Goal: Information Seeking & Learning: Learn about a topic

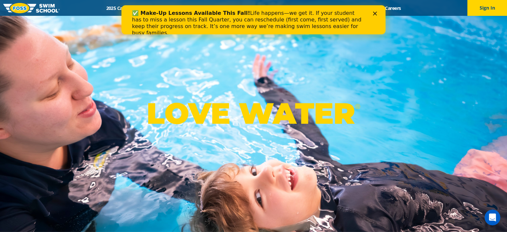
click at [379, 12] on div "Close" at bounding box center [376, 13] width 7 height 4
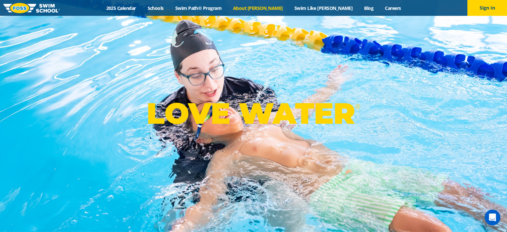
click at [269, 9] on link "About [PERSON_NAME]" at bounding box center [258, 8] width 61 height 6
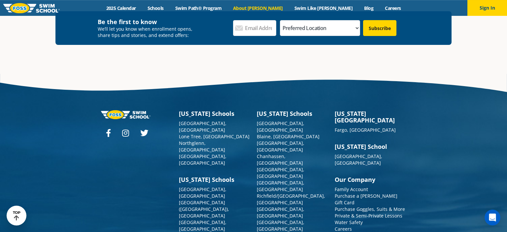
scroll to position [1750, 0]
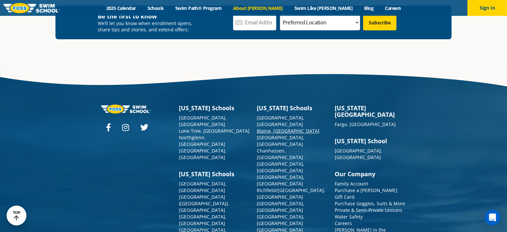
click at [275, 115] on link "[GEOGRAPHIC_DATA], [GEOGRAPHIC_DATA]" at bounding box center [281, 121] width 48 height 13
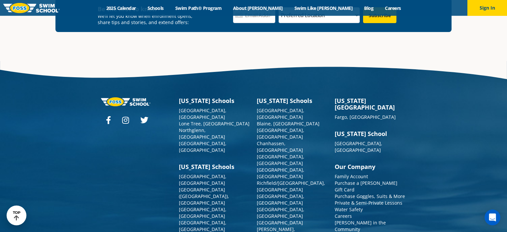
scroll to position [2442, 0]
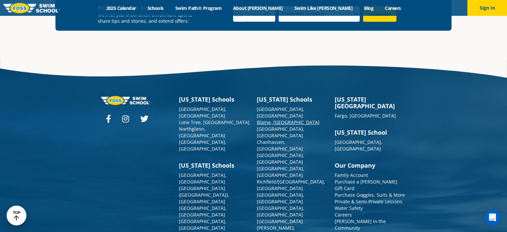
click at [270, 119] on link "Blaine, [GEOGRAPHIC_DATA]" at bounding box center [288, 122] width 63 height 6
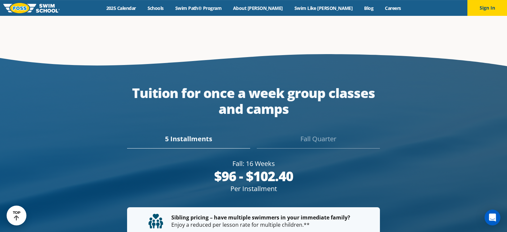
scroll to position [1153, 0]
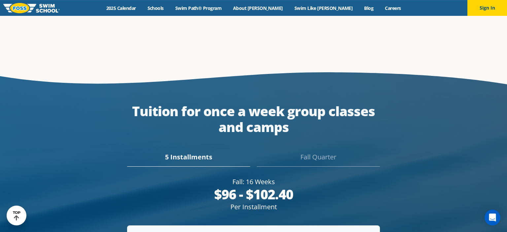
click at [316, 144] on div "5 Installments Fall Quarter" at bounding box center [254, 155] width 312 height 23
click at [315, 152] on div "Fall Quarter" at bounding box center [318, 159] width 123 height 15
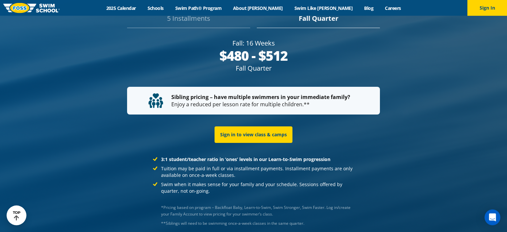
scroll to position [1292, 0]
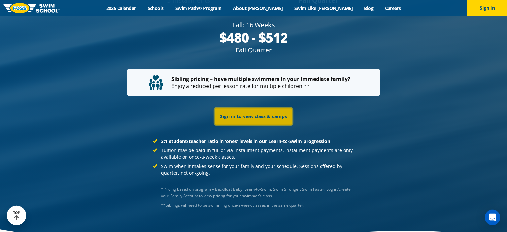
click at [240, 122] on link "Sign in to view class & camps" at bounding box center [254, 116] width 78 height 17
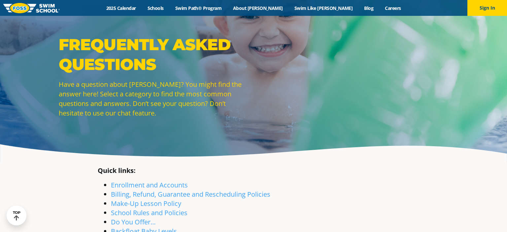
scroll to position [1421, 0]
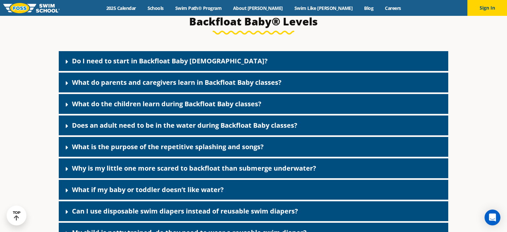
click at [67, 85] on icon at bounding box center [67, 83] width 2 height 4
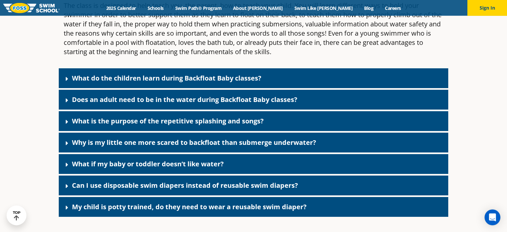
scroll to position [1518, 0]
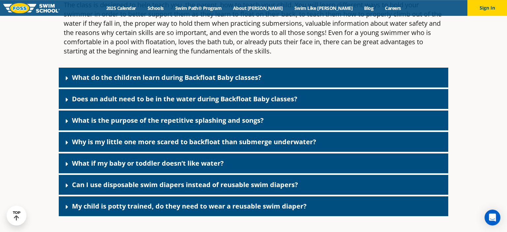
click at [118, 103] on link "Does an adult need to be in the water during Backfloat Baby classes?" at bounding box center [185, 98] width 226 height 9
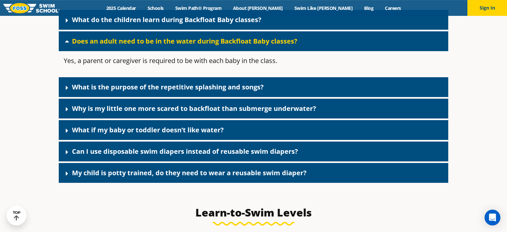
scroll to position [1577, 0]
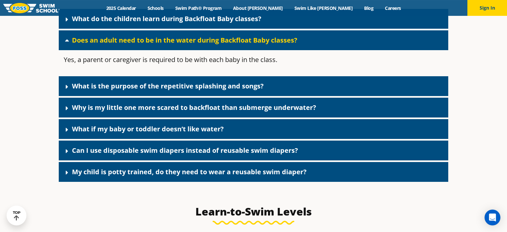
click at [105, 96] on div "What is the purpose of the repetitive splashing and songs?" at bounding box center [254, 86] width 390 height 20
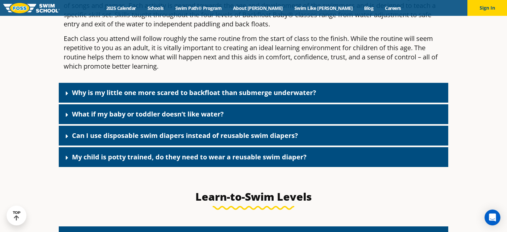
scroll to position [1688, 0]
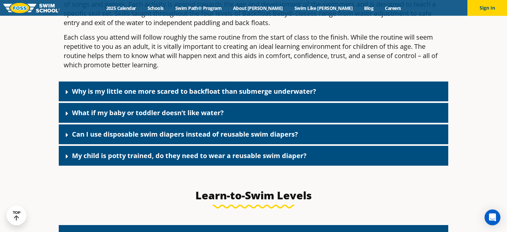
click at [85, 117] on link "What if my baby or toddler doesn’t like water?" at bounding box center [148, 112] width 152 height 9
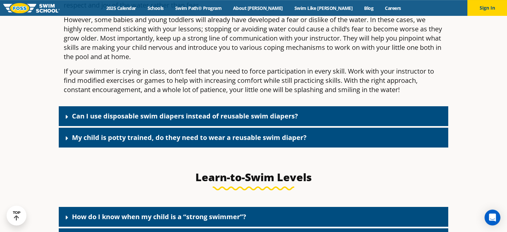
scroll to position [1834, 0]
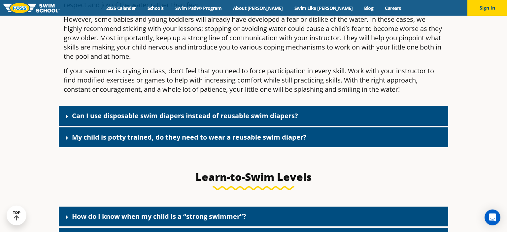
click at [97, 126] on div "Can I use disposable swim diapers instead of reusable swim diapers?" at bounding box center [254, 116] width 390 height 20
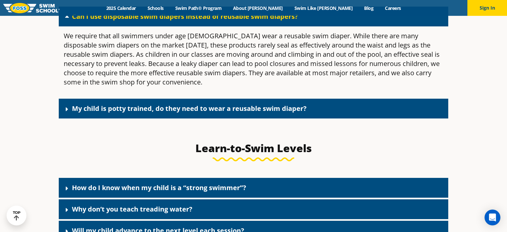
scroll to position [1934, 0]
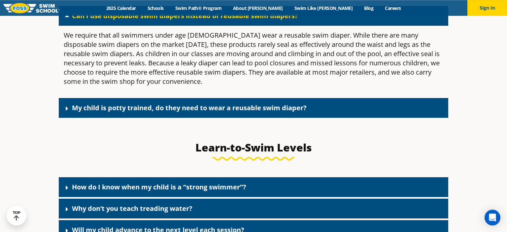
click at [89, 112] on link "My child is potty trained, do they need to wear a reusable swim diaper?" at bounding box center [189, 107] width 235 height 9
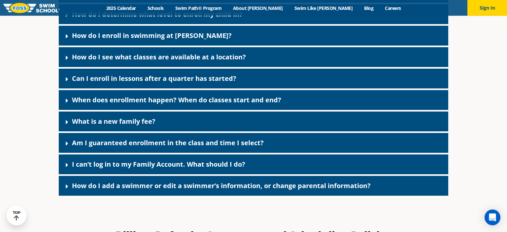
scroll to position [318, 0]
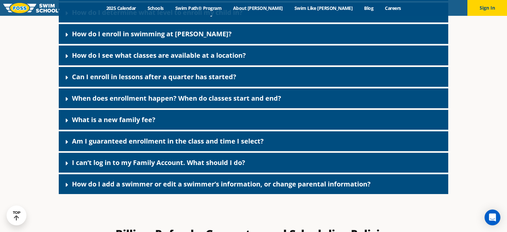
click at [89, 121] on link "What is a new family fee?" at bounding box center [114, 119] width 84 height 9
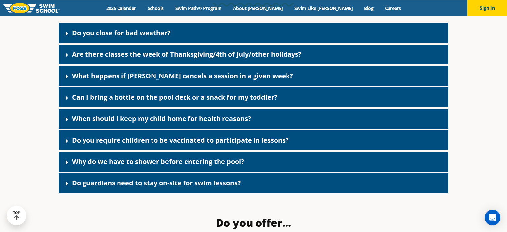
scroll to position [1000, 0]
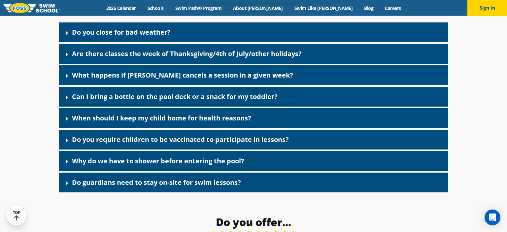
click at [70, 101] on icon at bounding box center [67, 97] width 7 height 7
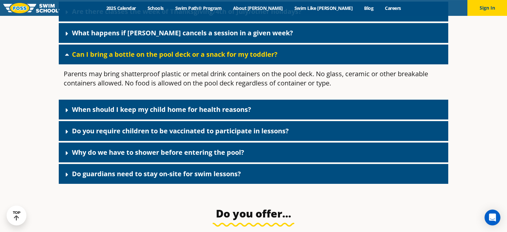
scroll to position [1043, 0]
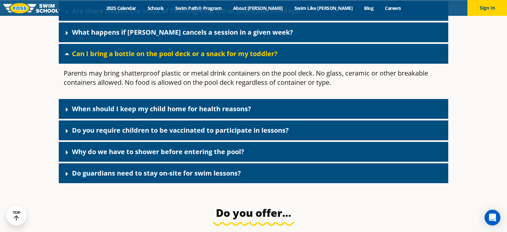
click at [70, 134] on icon at bounding box center [67, 131] width 7 height 7
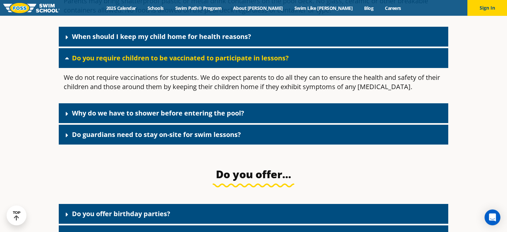
scroll to position [1116, 0]
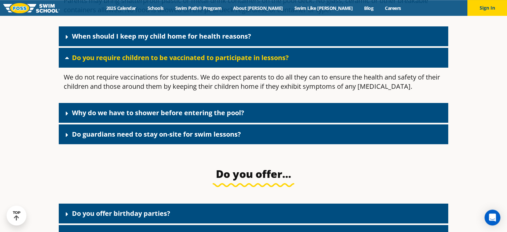
click at [80, 114] on div "Why do we have to shower before entering the pool?" at bounding box center [254, 113] width 390 height 20
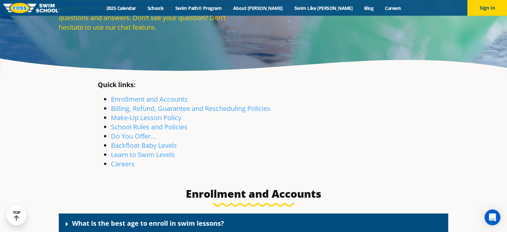
scroll to position [87, 0]
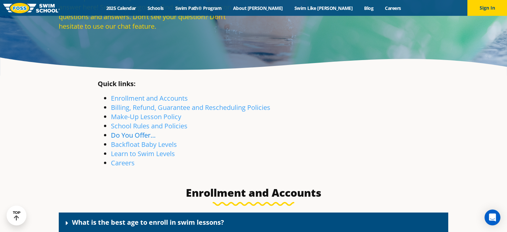
click at [133, 137] on link "Do You Offer…" at bounding box center [133, 135] width 45 height 9
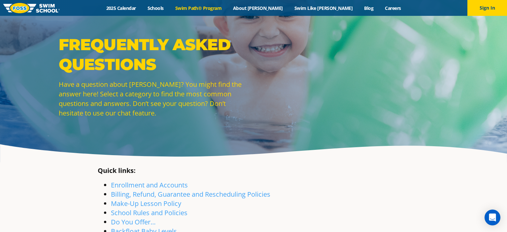
click at [227, 7] on link "Swim Path® Program" at bounding box center [198, 8] width 58 height 6
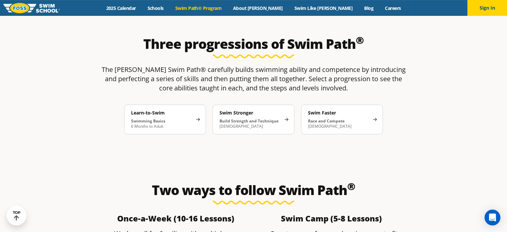
scroll to position [1027, 0]
